Goal: Information Seeking & Learning: Learn about a topic

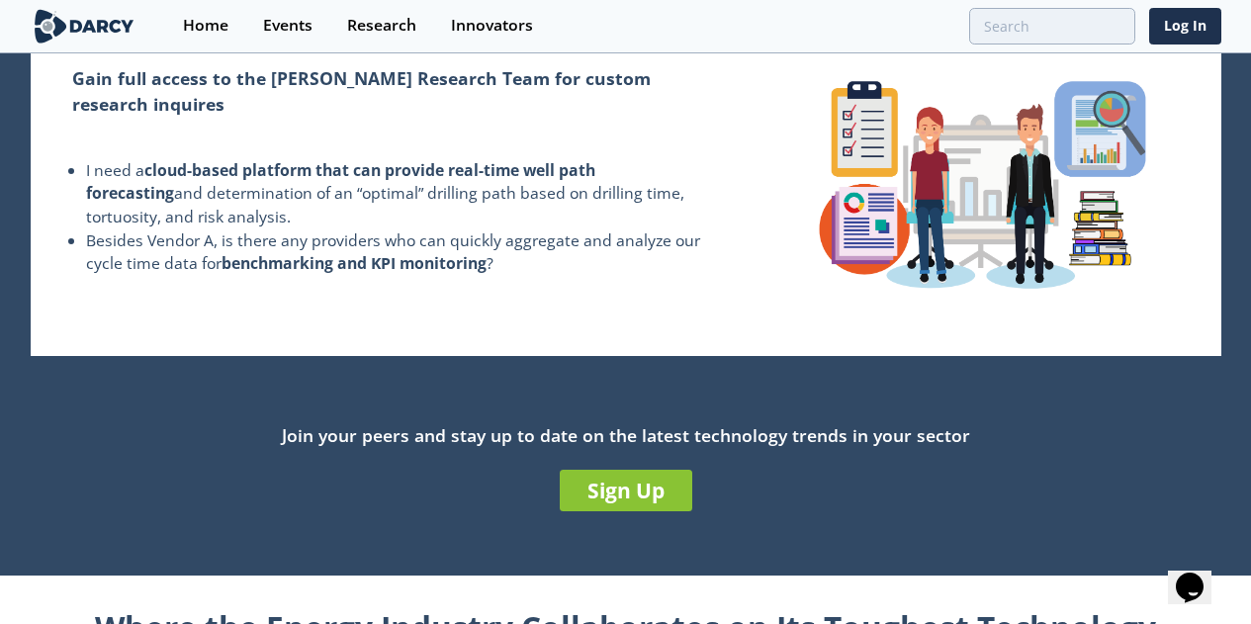
scroll to position [397, 0]
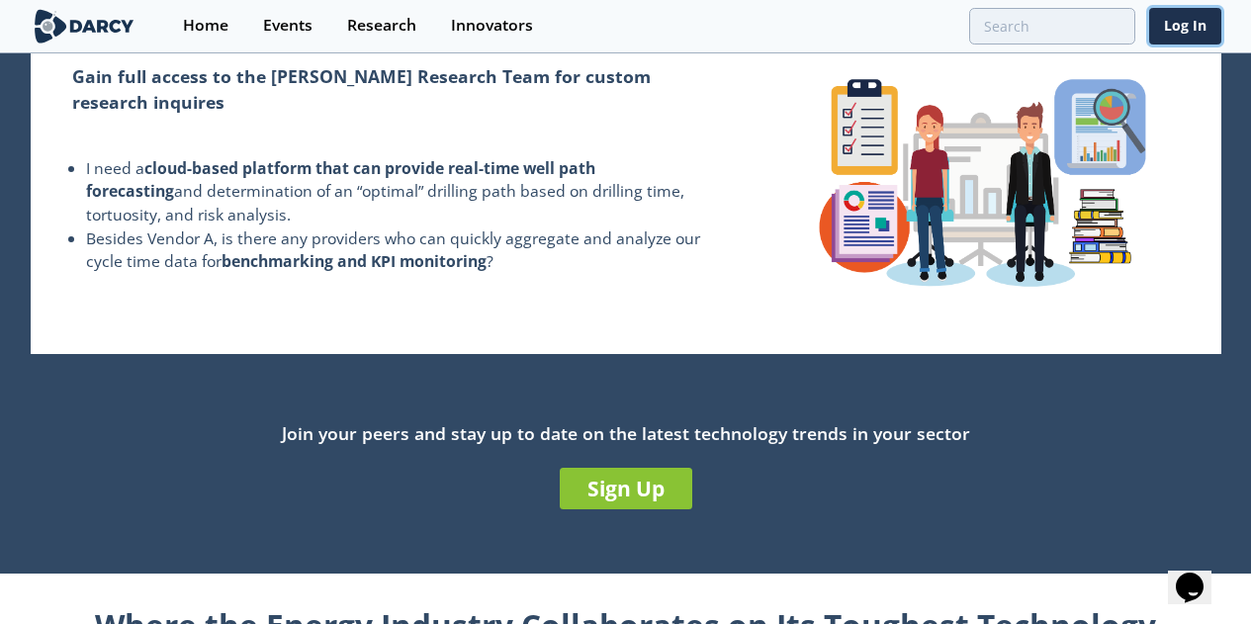
click at [1195, 27] on link "Log In" at bounding box center [1185, 26] width 72 height 37
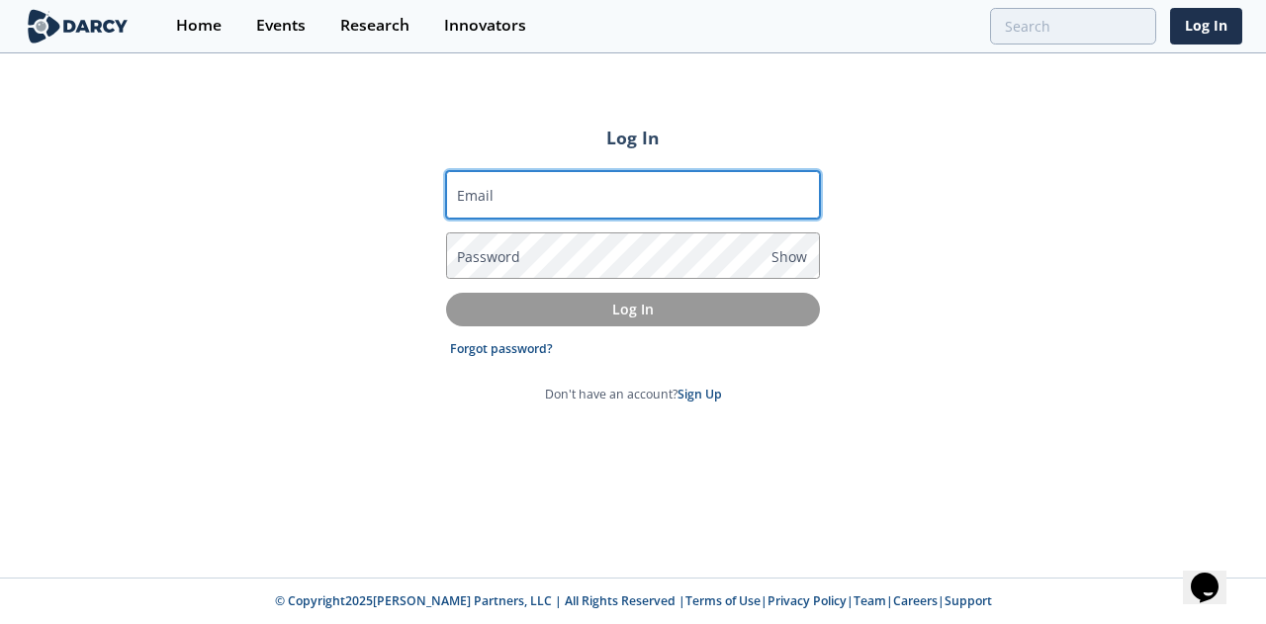
type input "[PERSON_NAME][EMAIL_ADDRESS][PERSON_NAME][DOMAIN_NAME]"
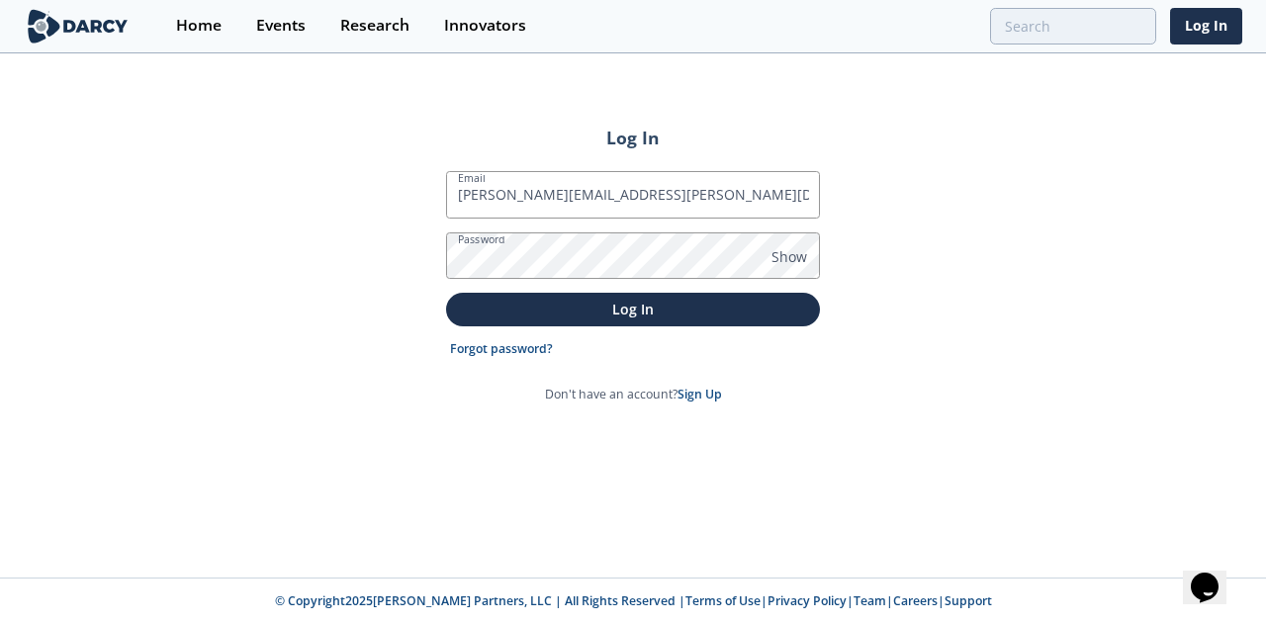
click at [648, 320] on button "Log In" at bounding box center [633, 309] width 374 height 33
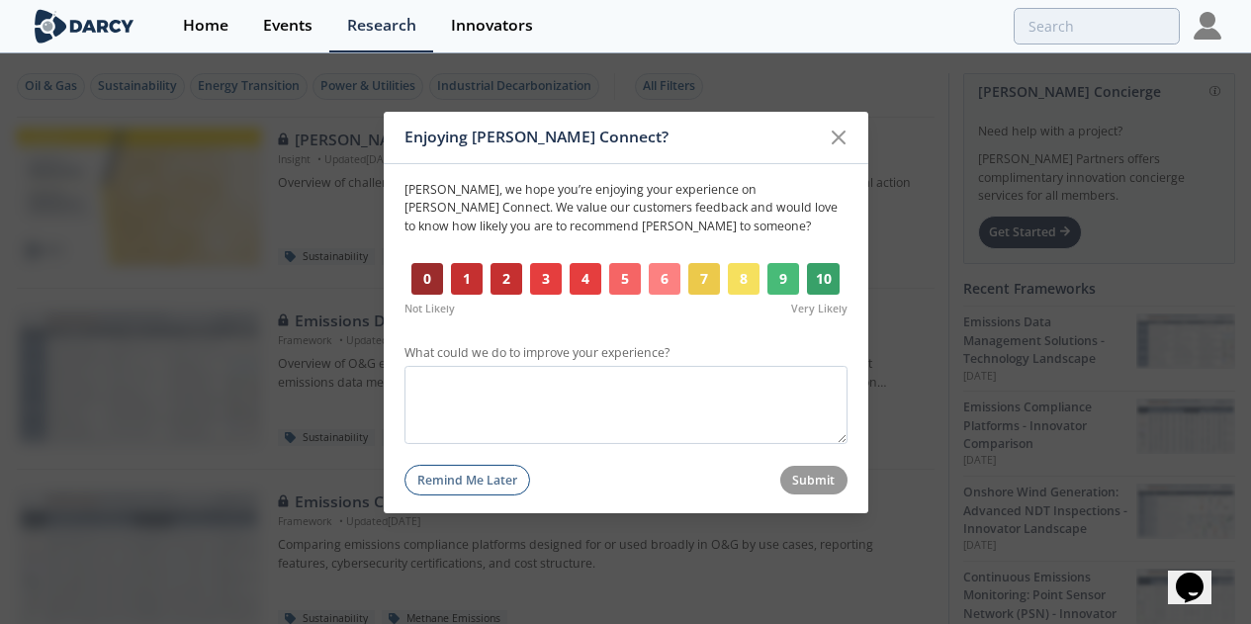
click at [849, 136] on icon at bounding box center [839, 137] width 24 height 24
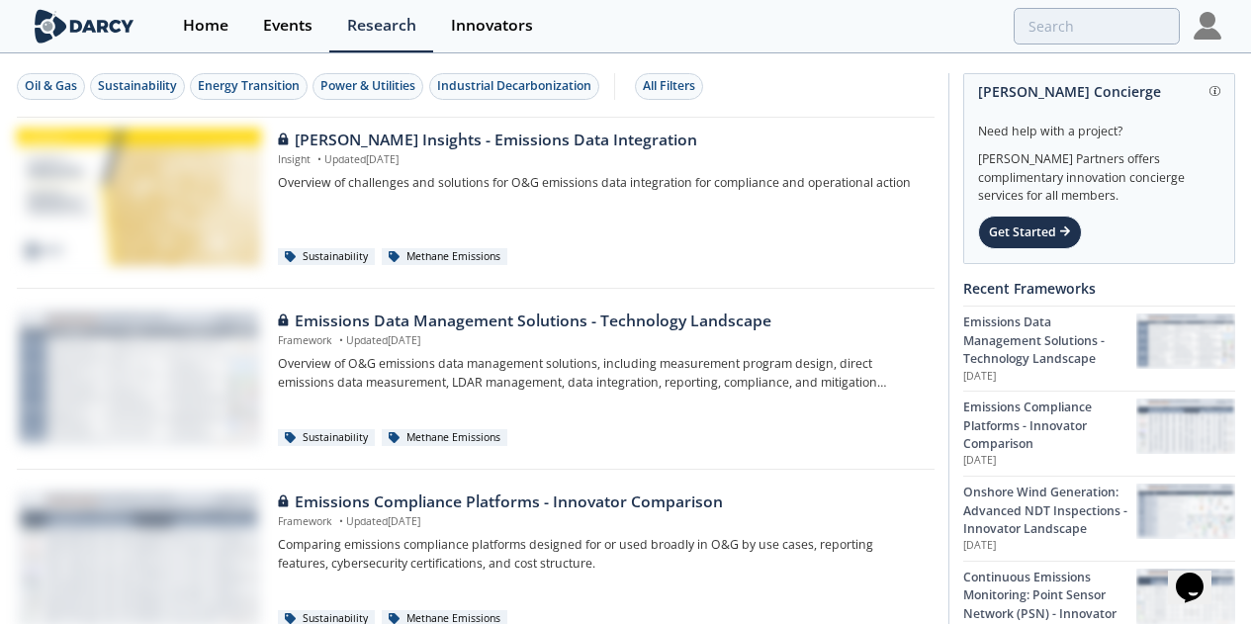
click at [53, 90] on div "Oil & Gas" at bounding box center [51, 86] width 52 height 18
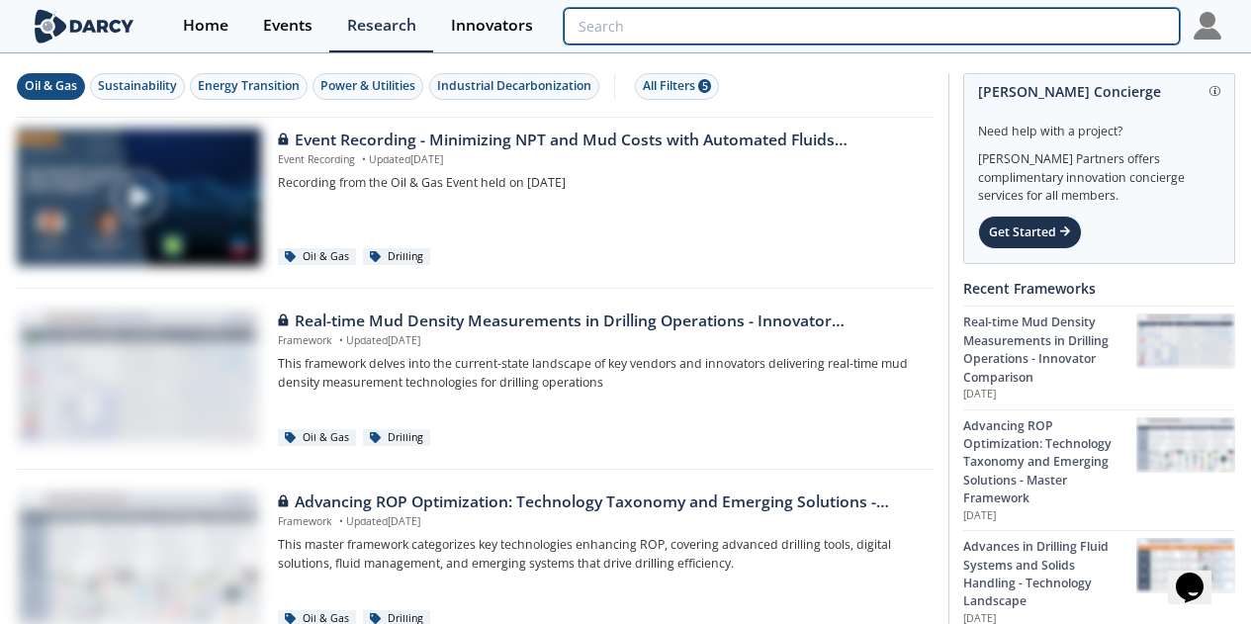
click at [1078, 27] on input "search" at bounding box center [871, 26] width 615 height 37
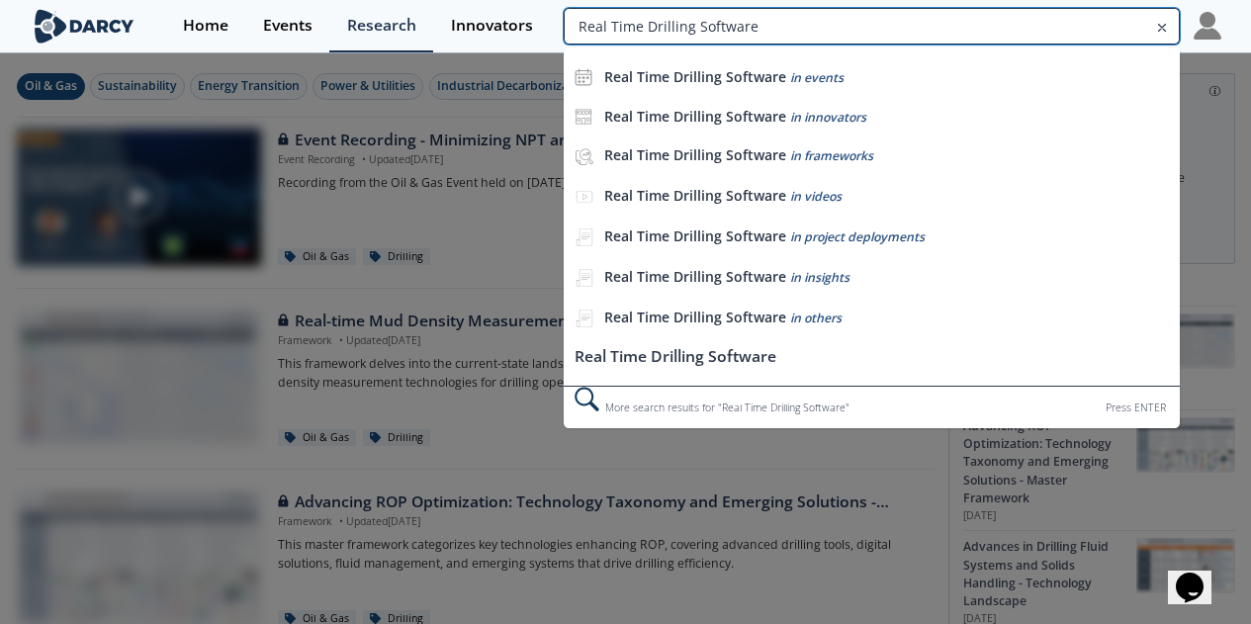
type input "Real Time Drilling Software"
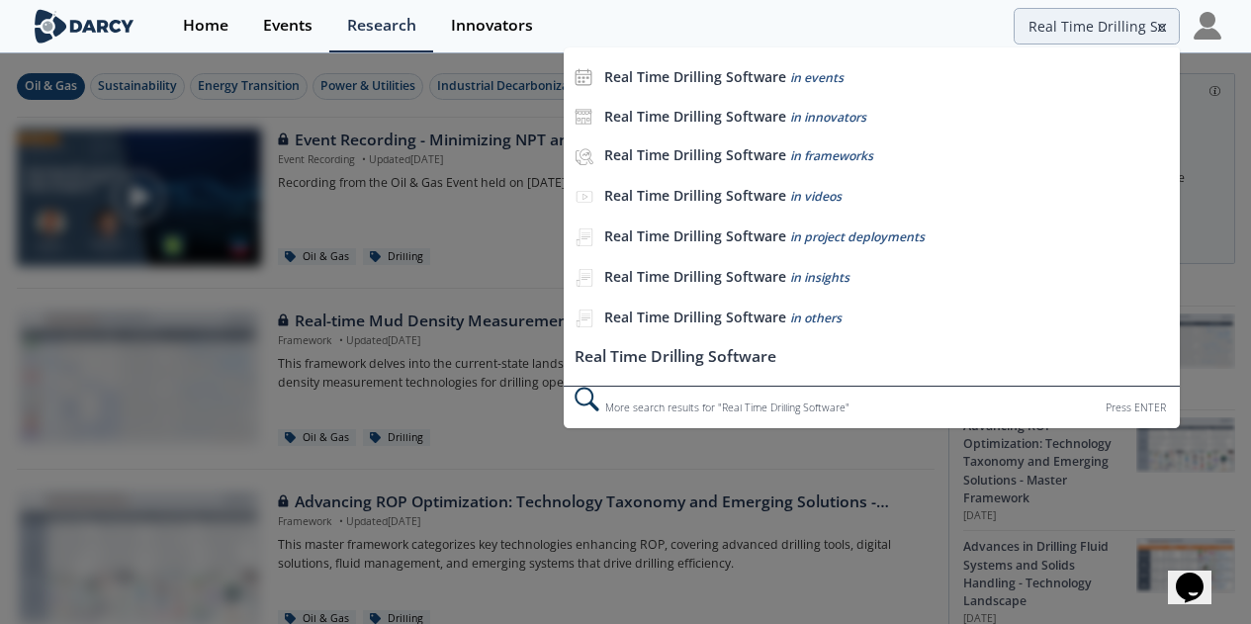
click at [789, 362] on li "Real Time Drilling Software" at bounding box center [871, 357] width 615 height 37
click at [793, 109] on span "in innovators" at bounding box center [828, 117] width 76 height 17
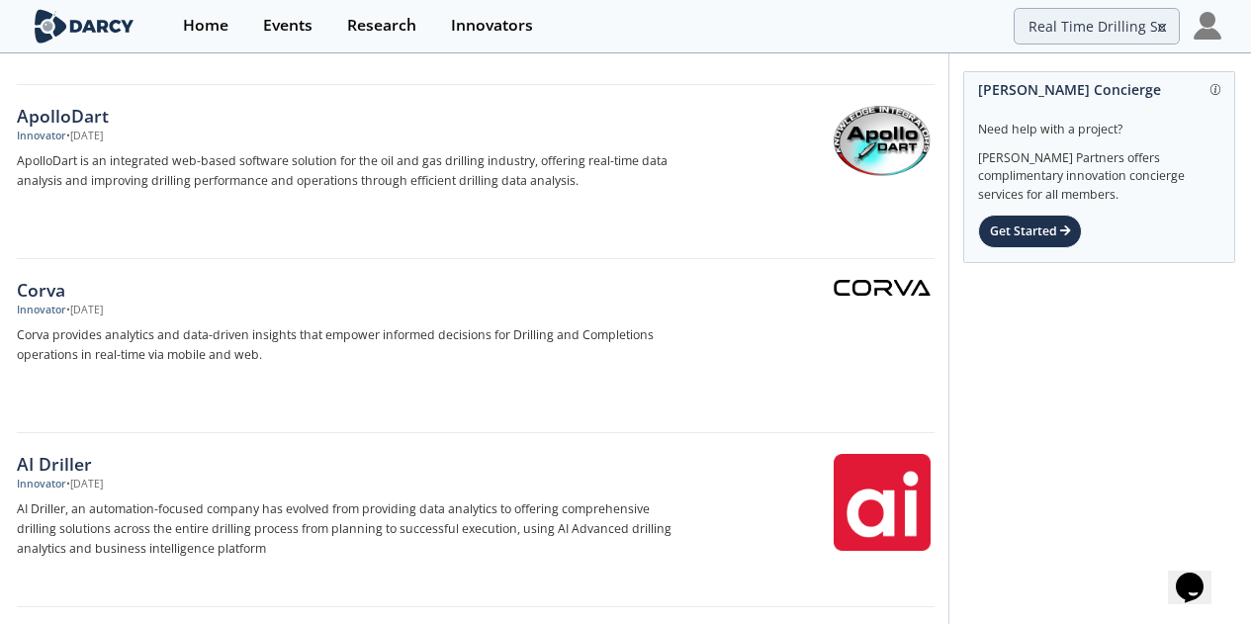
scroll to position [3098, 0]
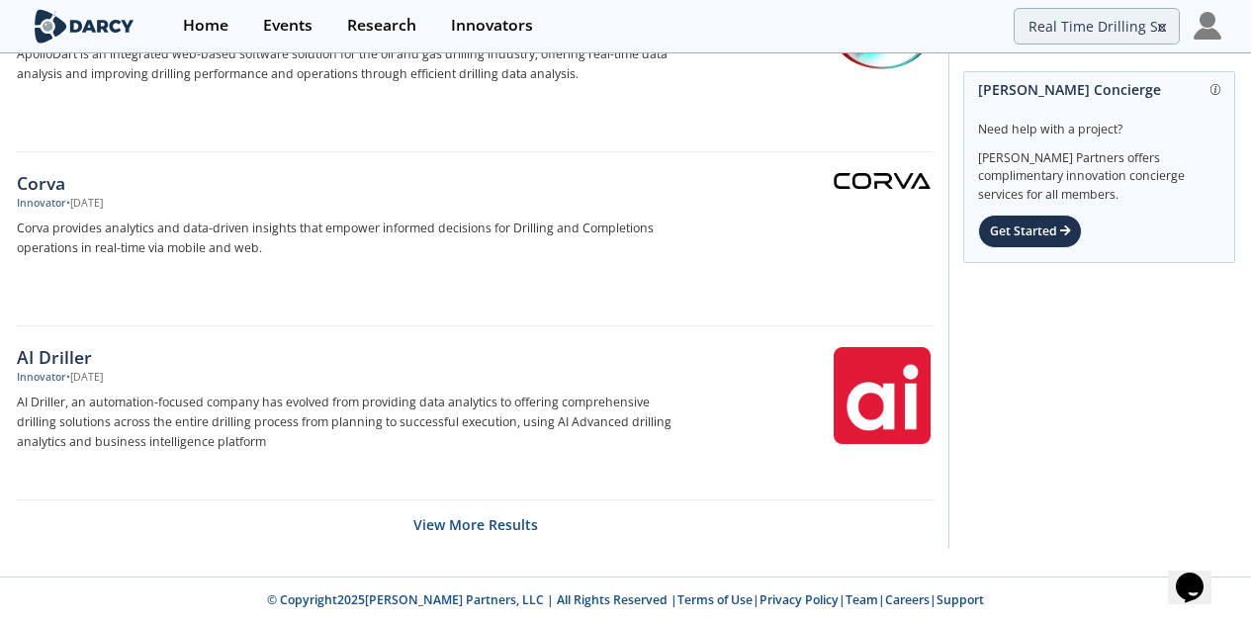
click at [1185, 610] on footer "© Copyright 2025 [PERSON_NAME] Partners, LLC | All Rights Reserved | Terms of U…" at bounding box center [625, 599] width 1251 height 46
click at [513, 531] on button "View More Results" at bounding box center [475, 524] width 125 height 48
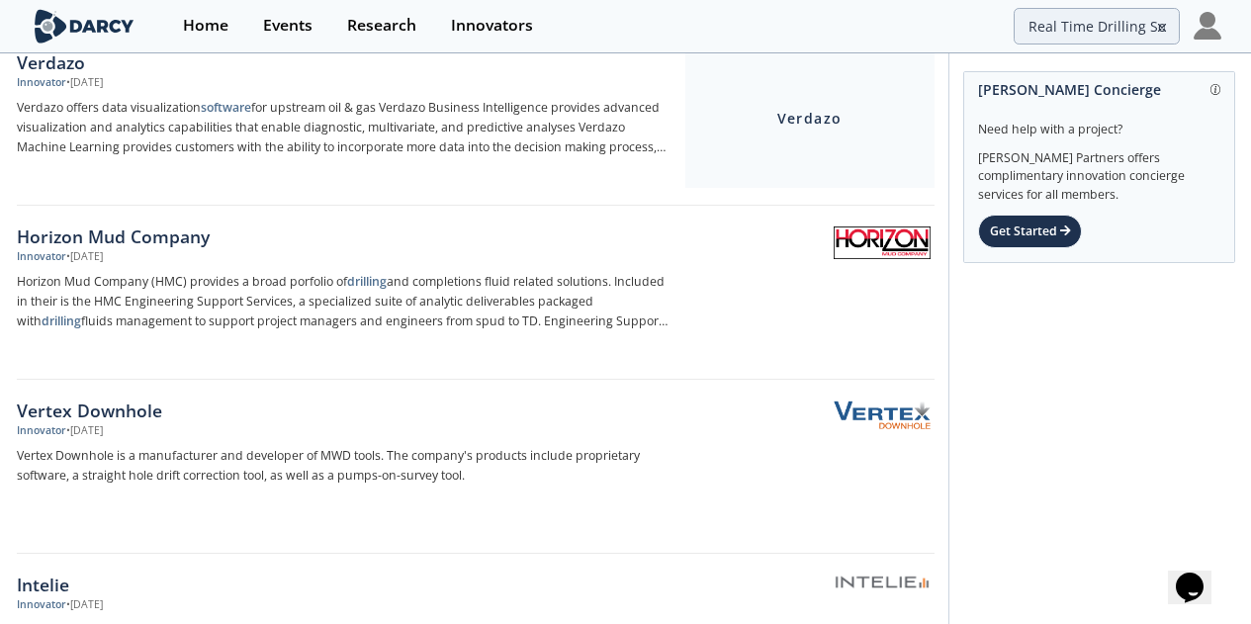
scroll to position [5324, 0]
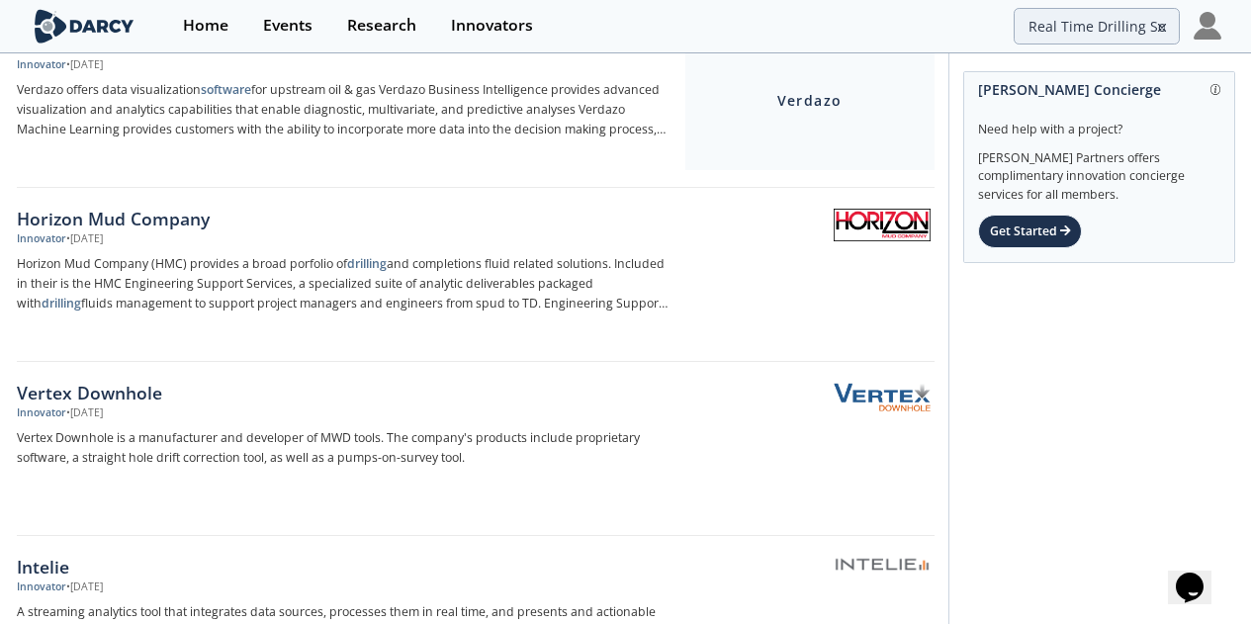
drag, startPoint x: 1242, startPoint y: 477, endPoint x: 1240, endPoint y: 505, distance: 28.7
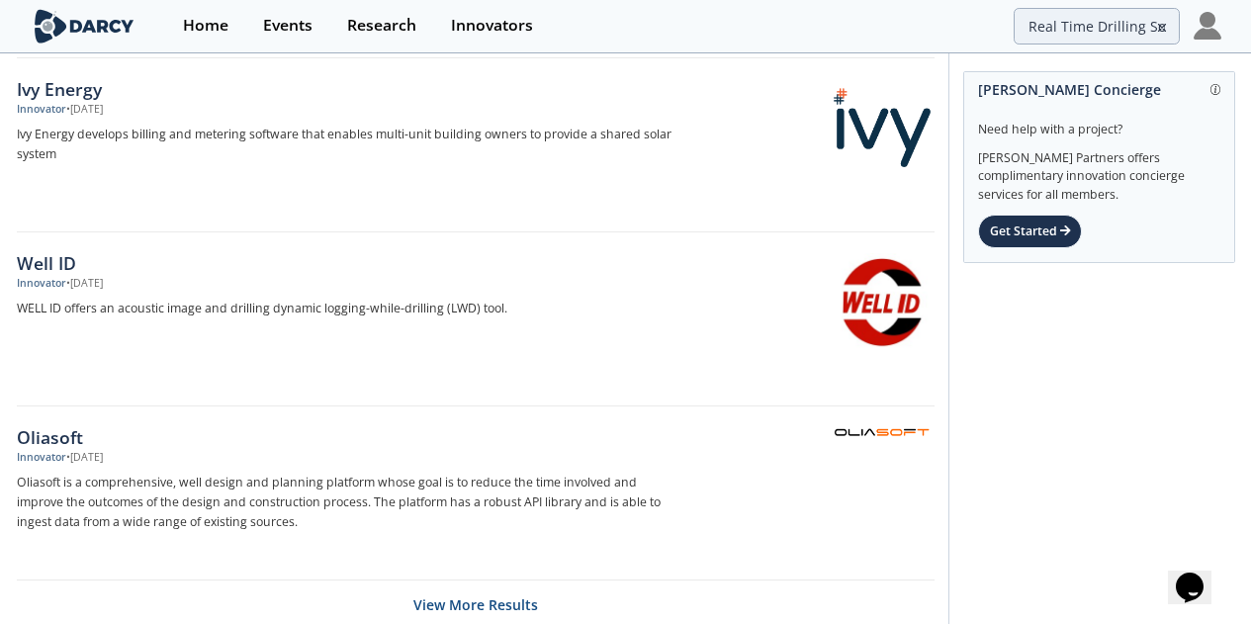
scroll to position [6578, 0]
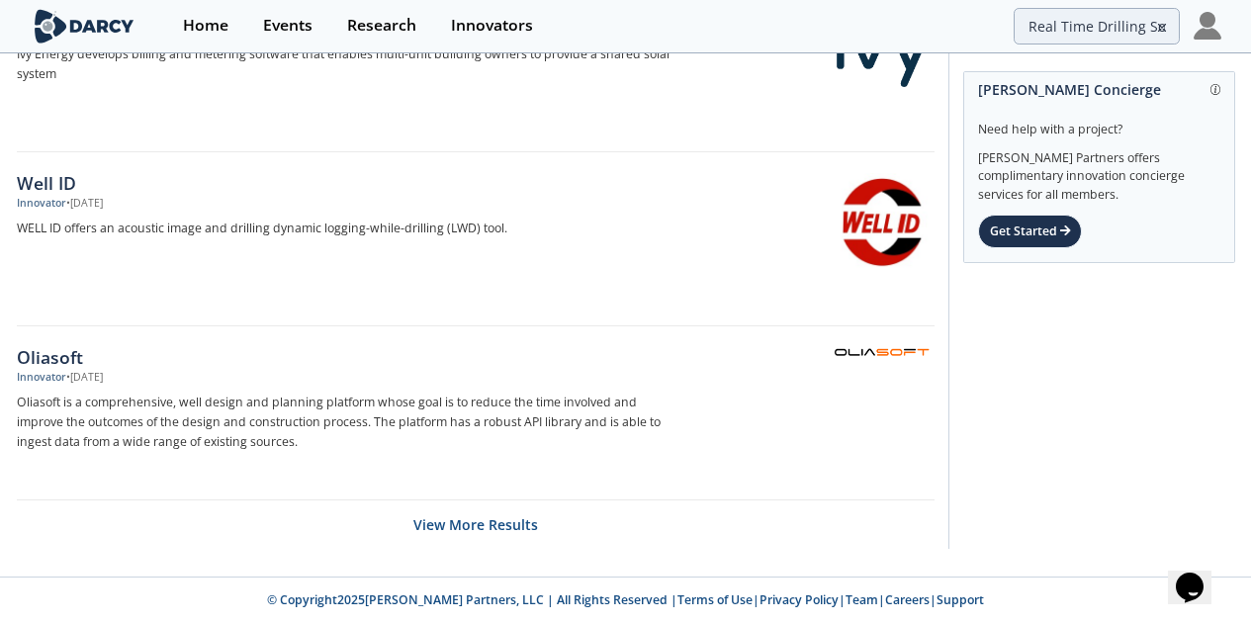
click at [497, 528] on button "View More Results" at bounding box center [475, 524] width 125 height 48
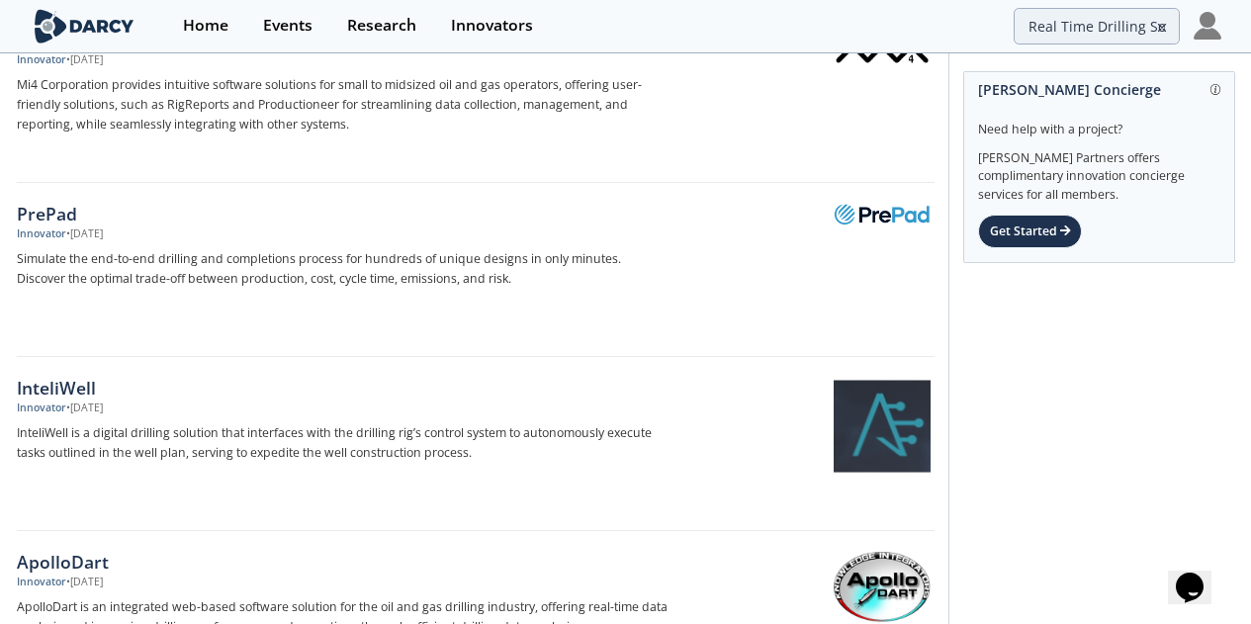
scroll to position [0, 0]
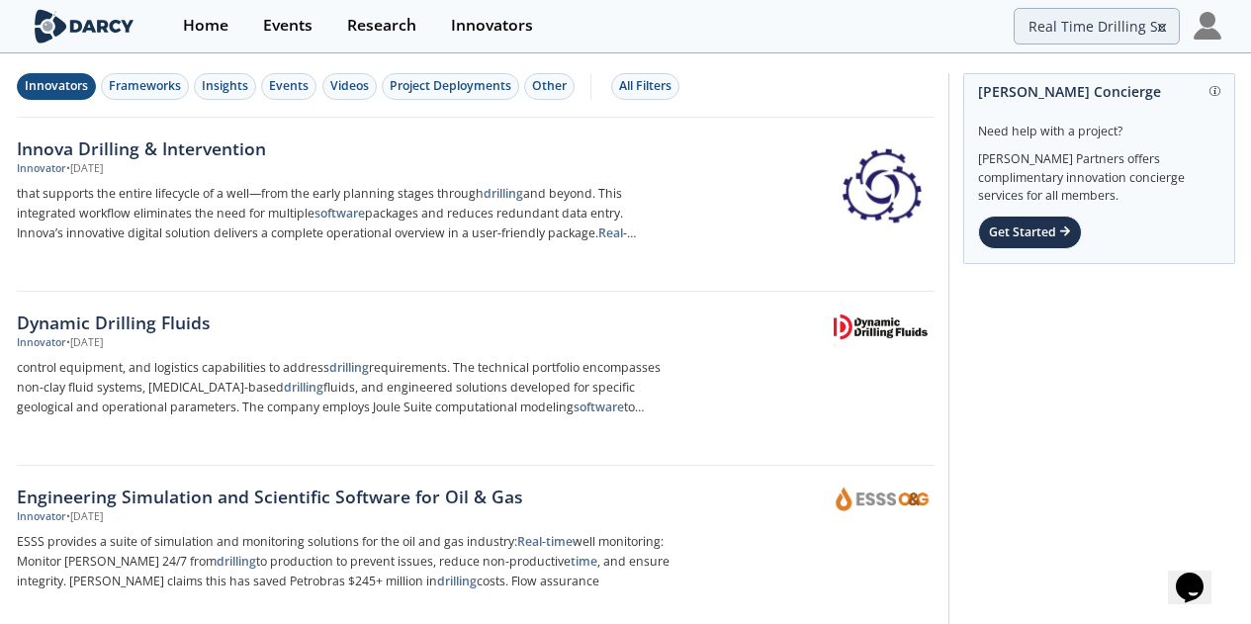
click at [143, 87] on div "Frameworks" at bounding box center [145, 86] width 72 height 18
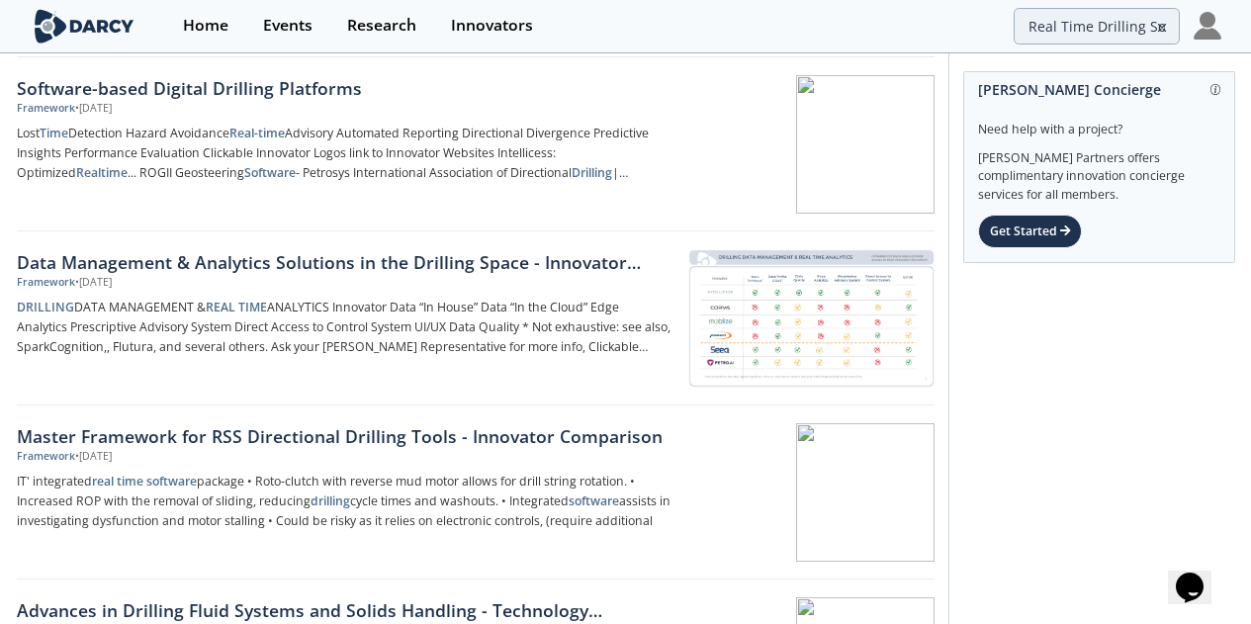
scroll to position [315, 0]
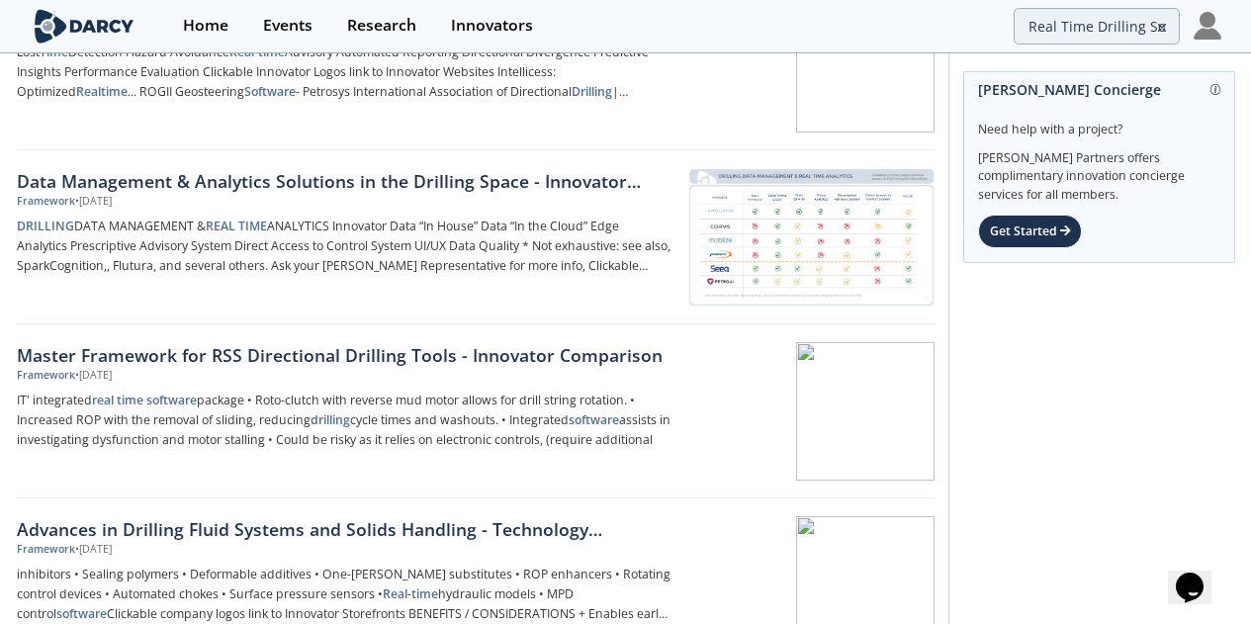
click at [456, 180] on div "Data Management & Analytics Solutions in the Drilling Space - Innovator Compari…" at bounding box center [344, 181] width 655 height 26
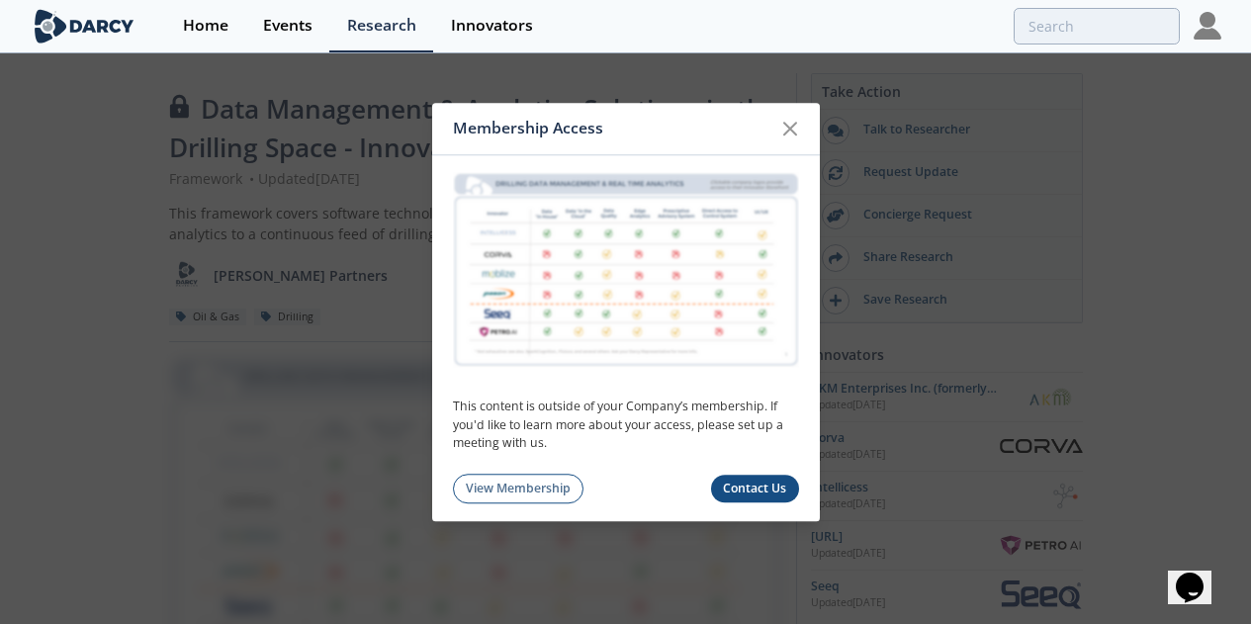
click at [536, 493] on link "View Membership" at bounding box center [518, 489] width 131 height 31
click at [792, 128] on icon at bounding box center [790, 129] width 24 height 24
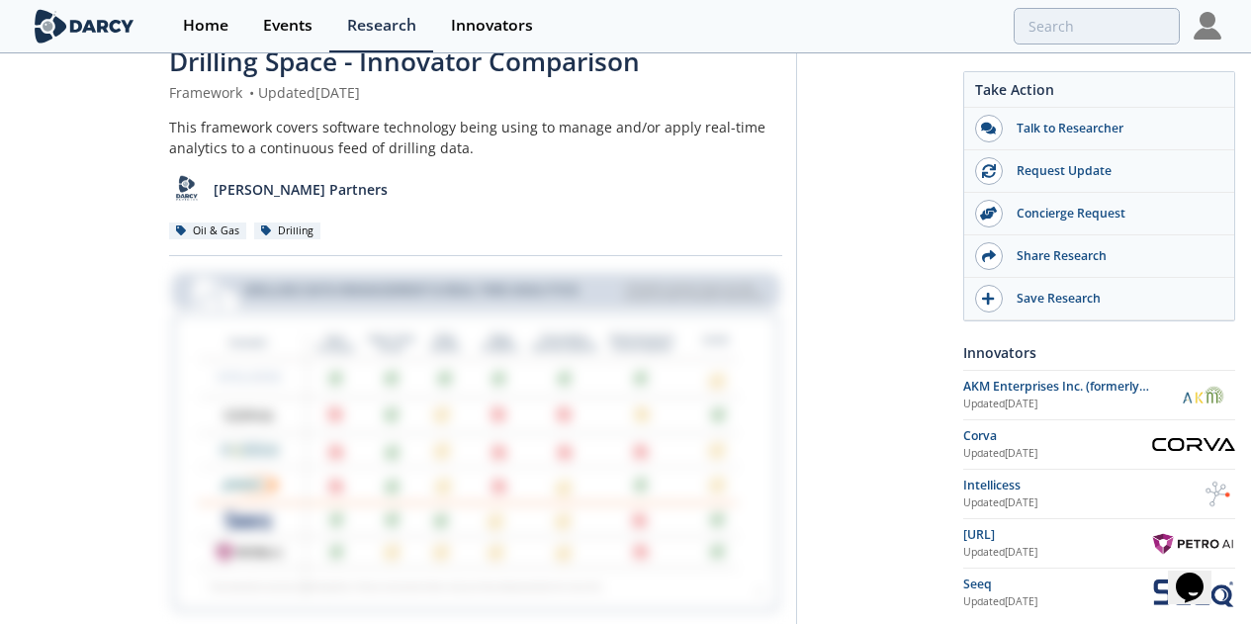
scroll to position [84, 0]
